Goal: Task Accomplishment & Management: Use online tool/utility

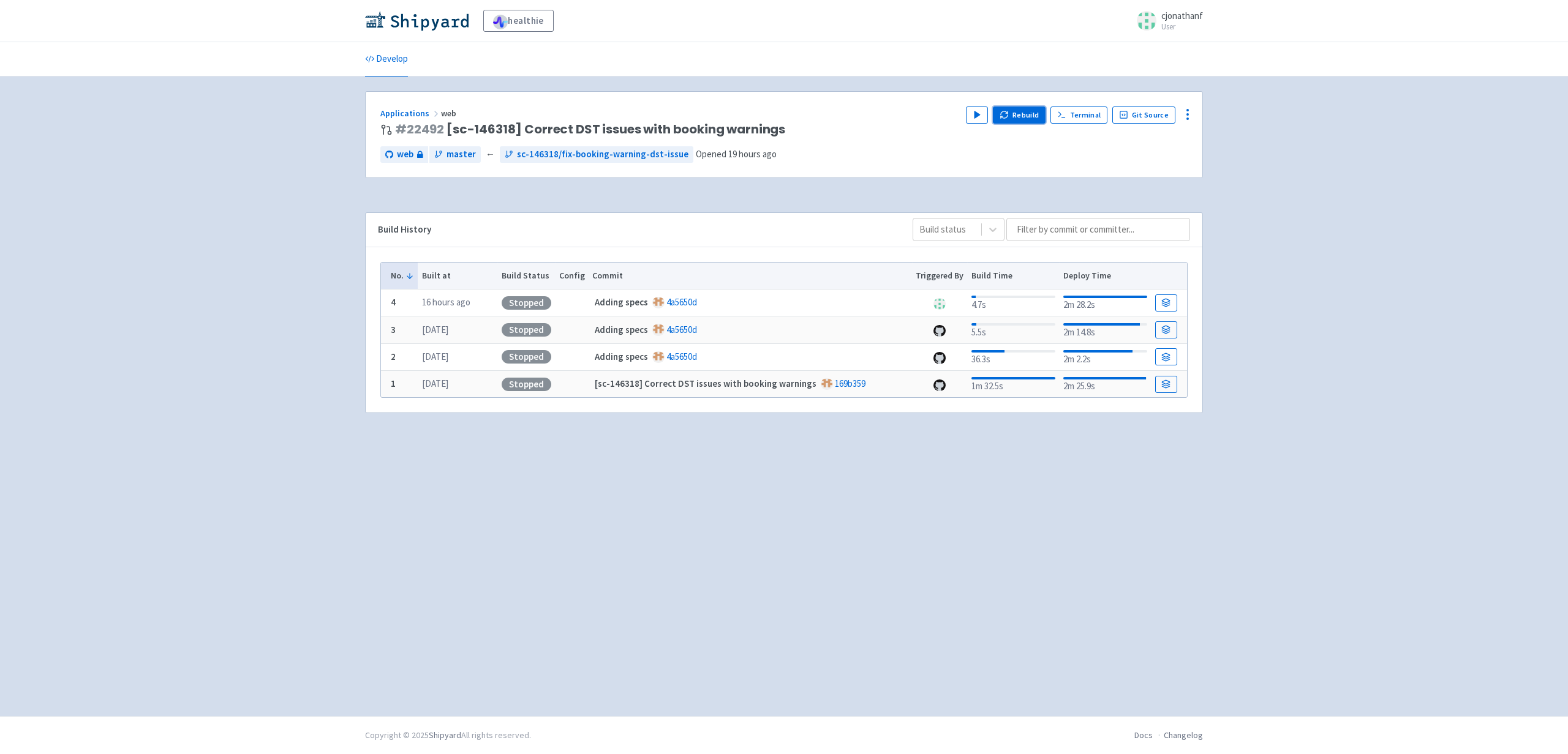
click at [1020, 115] on button "Rebuild" at bounding box center [1019, 115] width 53 height 17
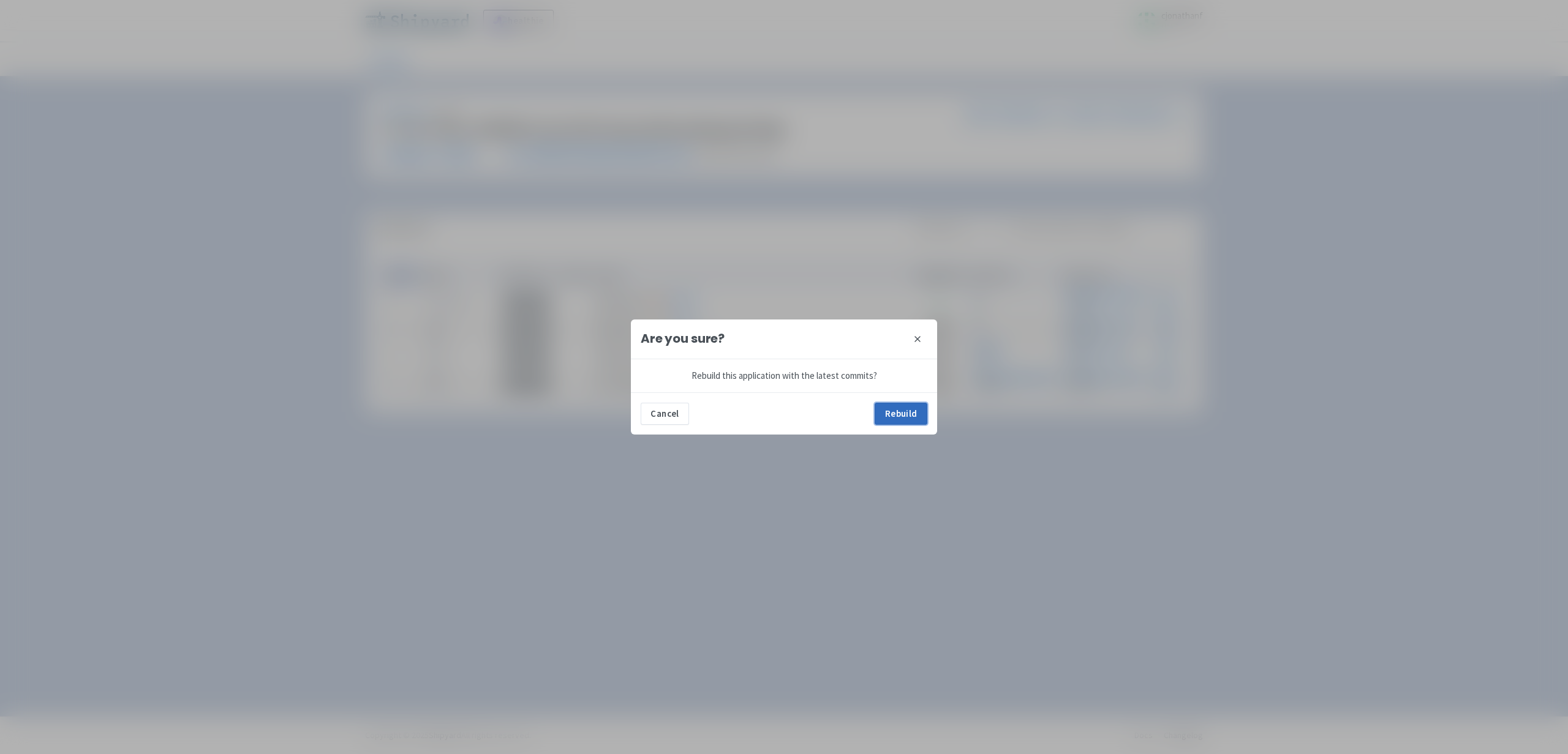
click at [889, 418] on button "Rebuild" at bounding box center [900, 414] width 53 height 22
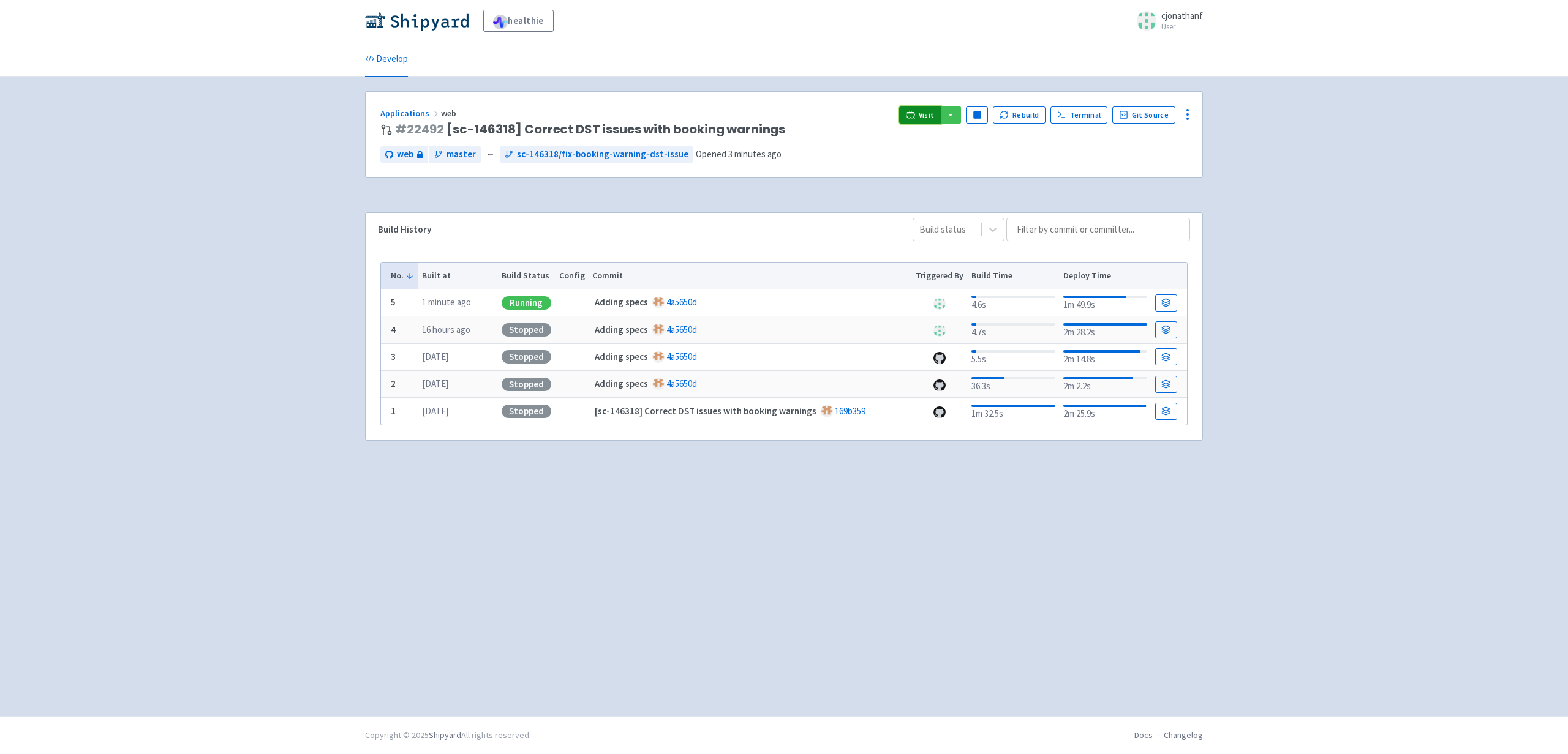
click at [921, 113] on link "Visit" at bounding box center [920, 115] width 42 height 17
